Goal: Information Seeking & Learning: Check status

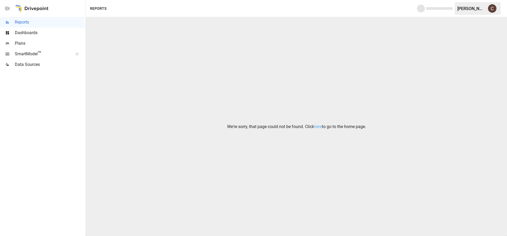
click at [43, 35] on span "Dashboards" at bounding box center [50, 33] width 70 height 6
click at [28, 24] on span "Reports" at bounding box center [50, 22] width 70 height 6
click at [27, 20] on span "Reports" at bounding box center [50, 22] width 70 height 6
click at [320, 126] on link "here" at bounding box center [318, 126] width 8 height 5
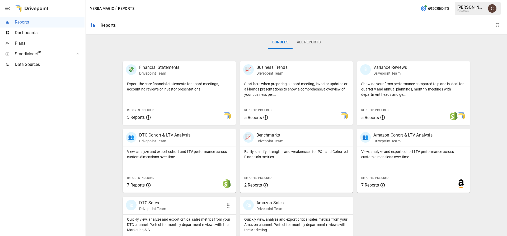
scroll to position [106, 0]
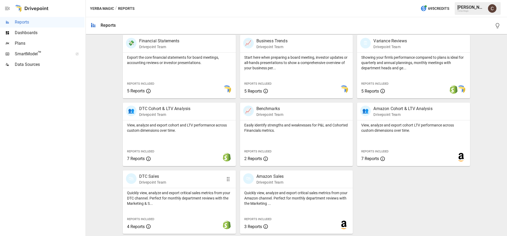
click at [184, 191] on p "Quickly view, analyze and export critical sales metrics from your DTC channel. …" at bounding box center [179, 198] width 105 height 16
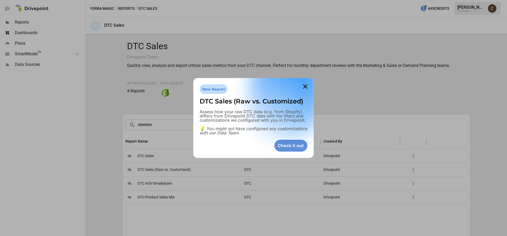
click at [295, 147] on div "Check it out" at bounding box center [290, 145] width 33 height 12
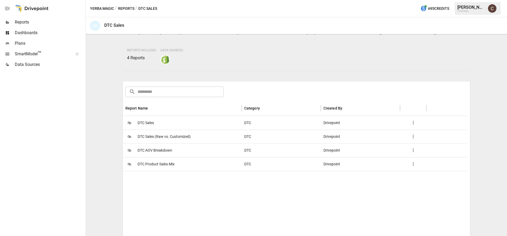
scroll to position [37, 0]
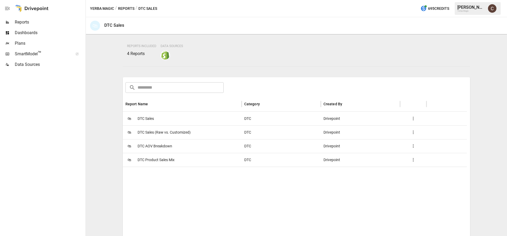
click at [170, 158] on span "DTC Product Sales Mix" at bounding box center [156, 159] width 37 height 13
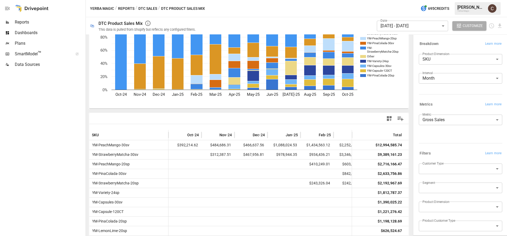
scroll to position [36, 0]
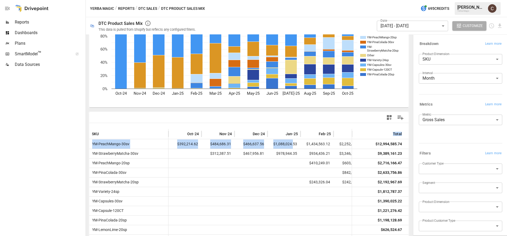
drag, startPoint x: 293, startPoint y: 148, endPoint x: 266, endPoint y: 132, distance: 31.3
click at [267, 132] on div "SKU Oct-24 Nov-24 Dec-24 Jan-25 Feb-25 Mar-25 Apr-25 May-25 Total YM-PeachMango…" at bounding box center [248, 205] width 319 height 152
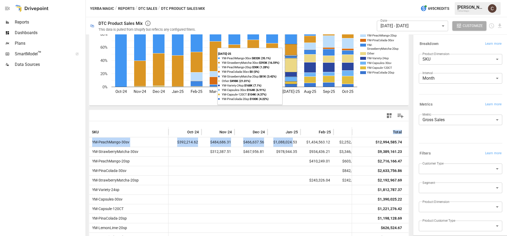
scroll to position [0, 0]
